Goal: Task Accomplishment & Management: Manage account settings

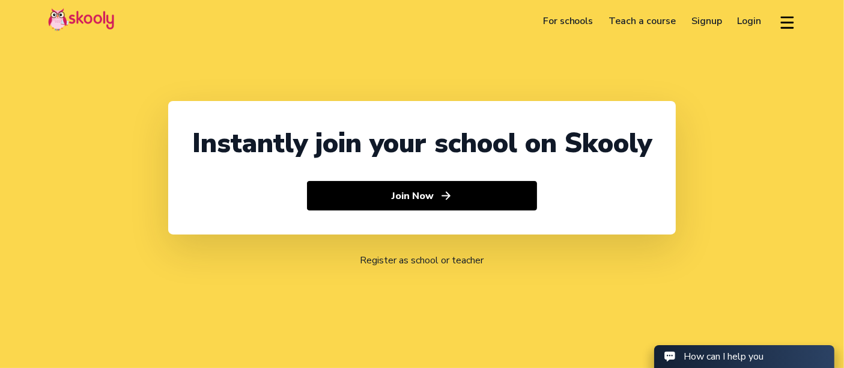
select select "971"
select select "[GEOGRAPHIC_DATA]"
select select "[GEOGRAPHIC_DATA]/[GEOGRAPHIC_DATA]"
click at [741, 23] on link "Login" at bounding box center [750, 20] width 40 height 19
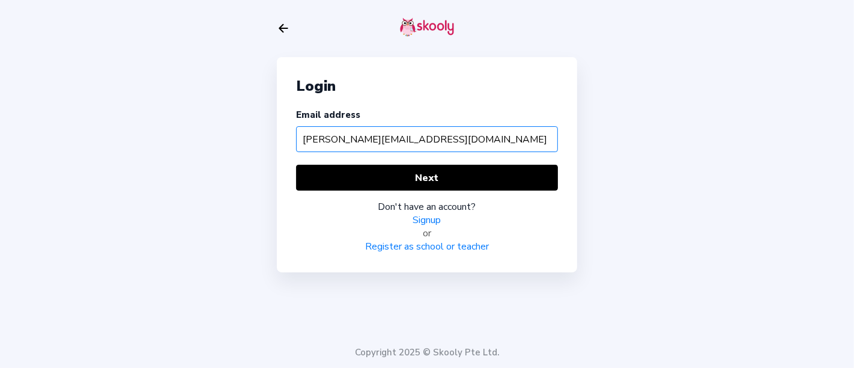
type input "[PERSON_NAME][EMAIL_ADDRESS][DOMAIN_NAME]"
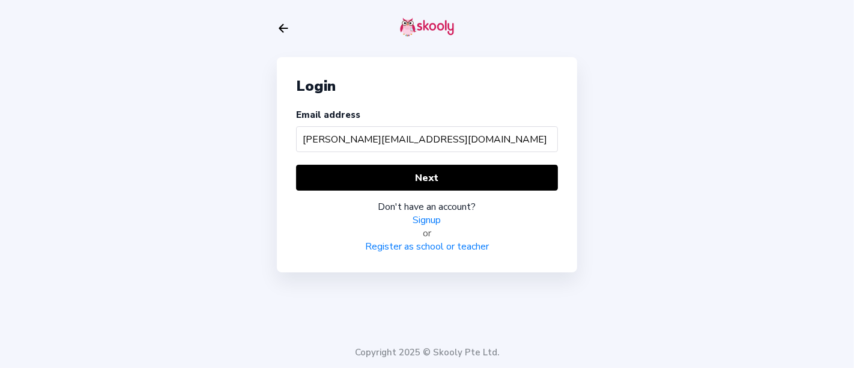
click at [420, 162] on div "Login Email address [PERSON_NAME][EMAIL_ADDRESS][DOMAIN_NAME] Next Don't have a…" at bounding box center [427, 164] width 300 height 215
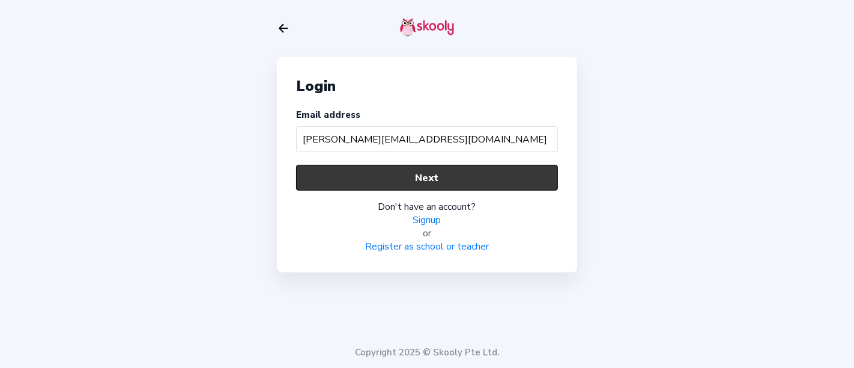
click at [405, 187] on button "Next" at bounding box center [427, 178] width 262 height 26
